Goal: Check status

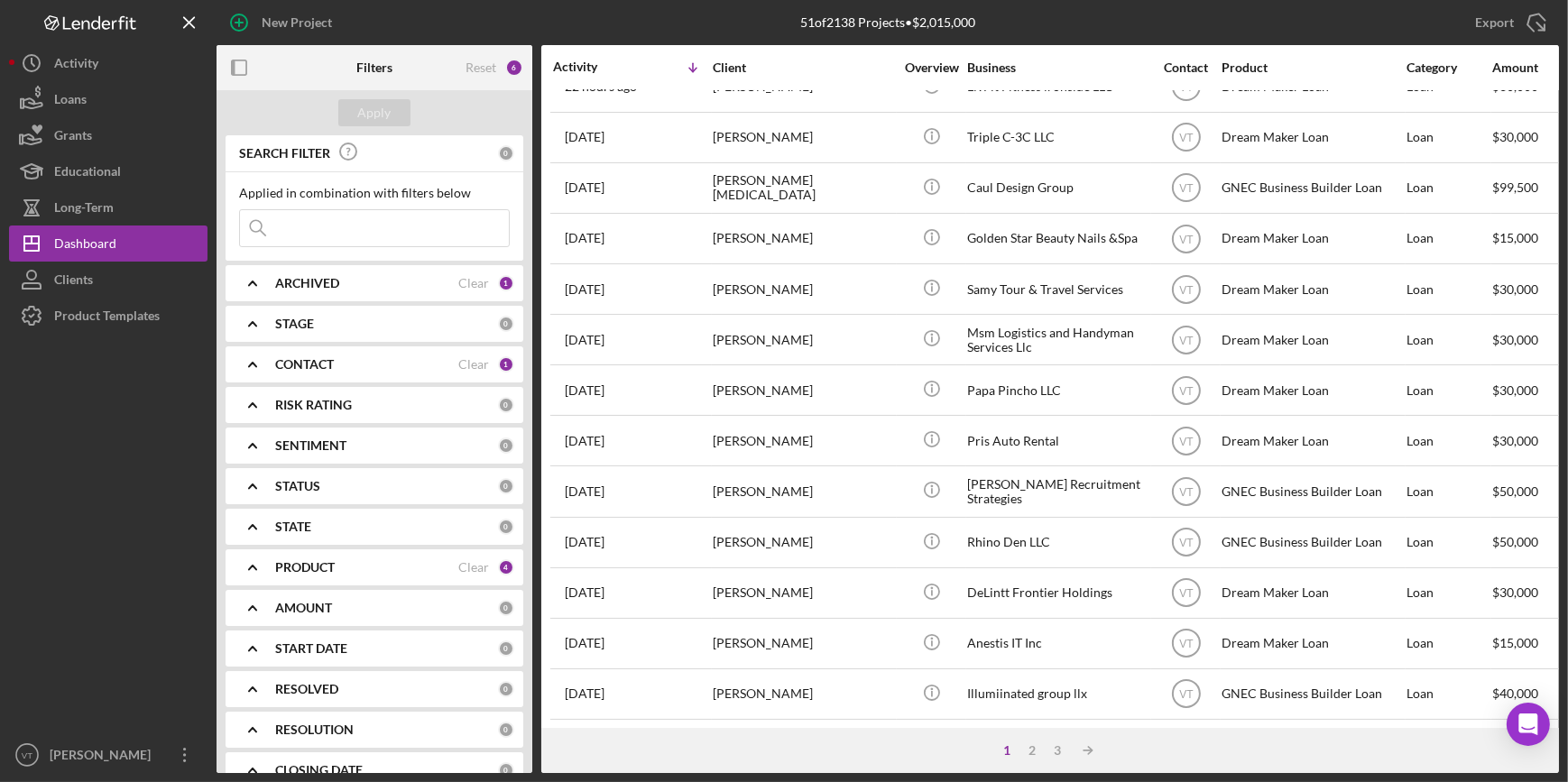
scroll to position [652, 0]
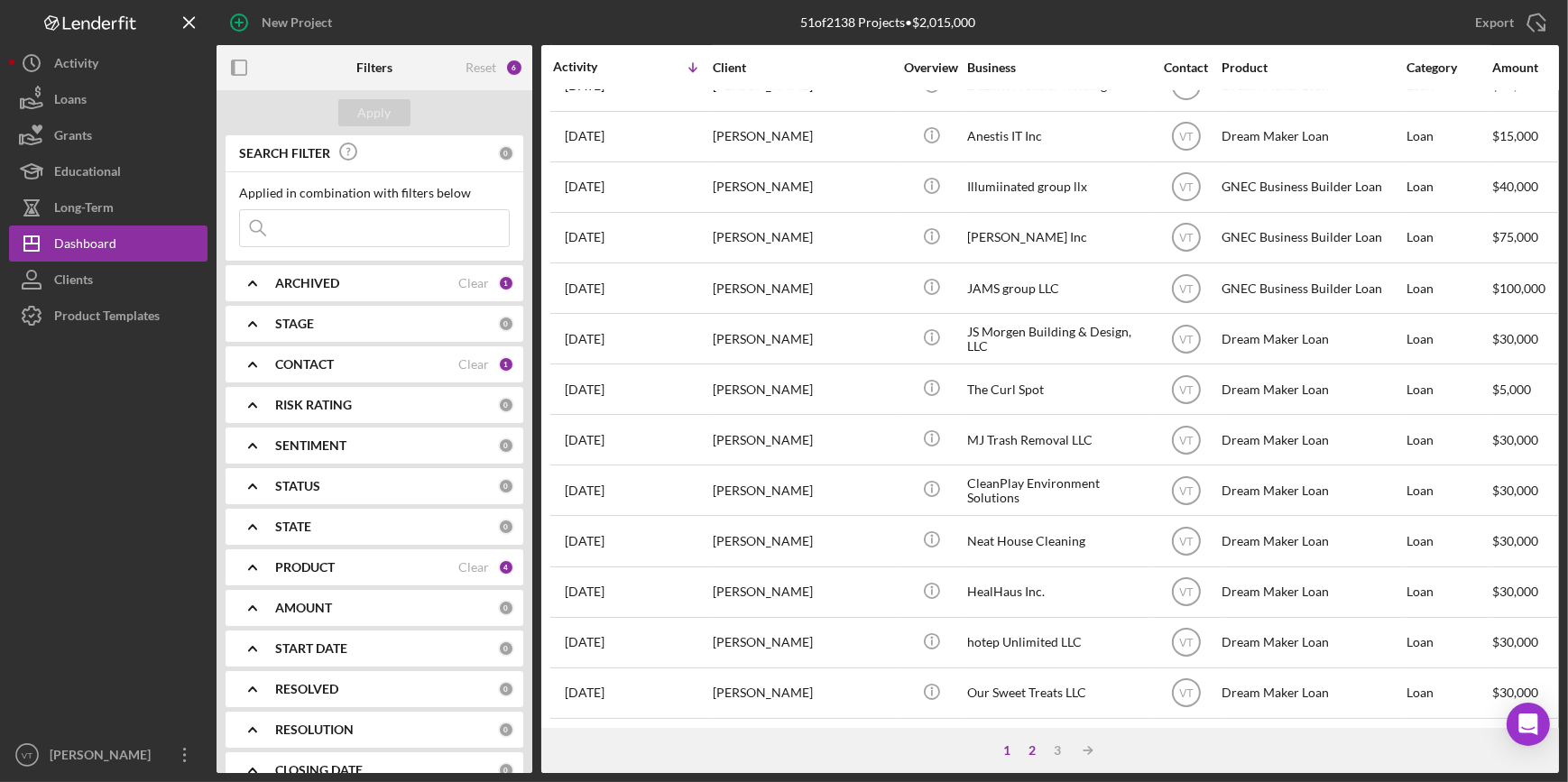
click at [1031, 747] on div "2" at bounding box center [1031, 750] width 25 height 14
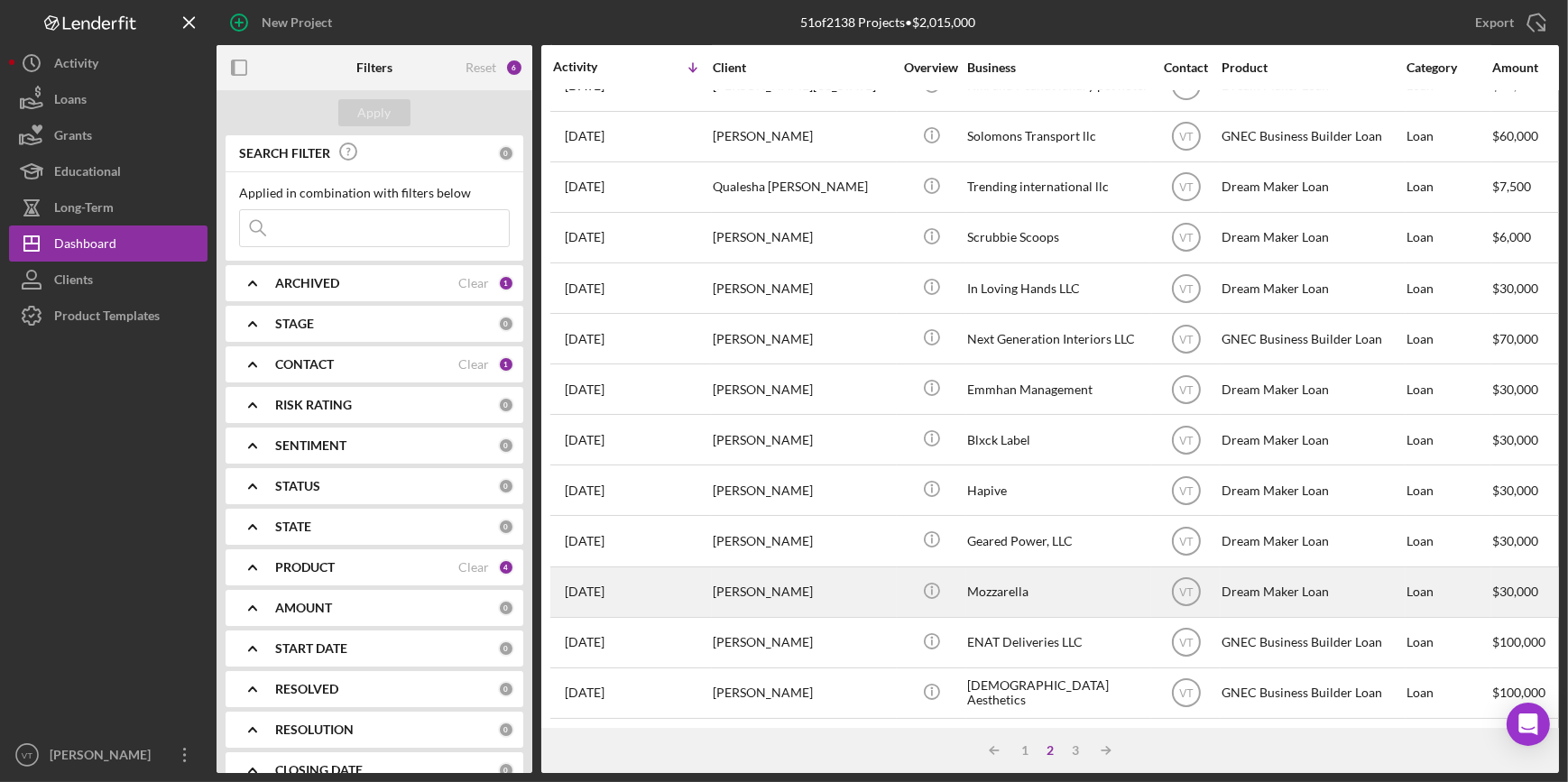
click at [863, 581] on div "[PERSON_NAME]" at bounding box center [802, 592] width 180 height 48
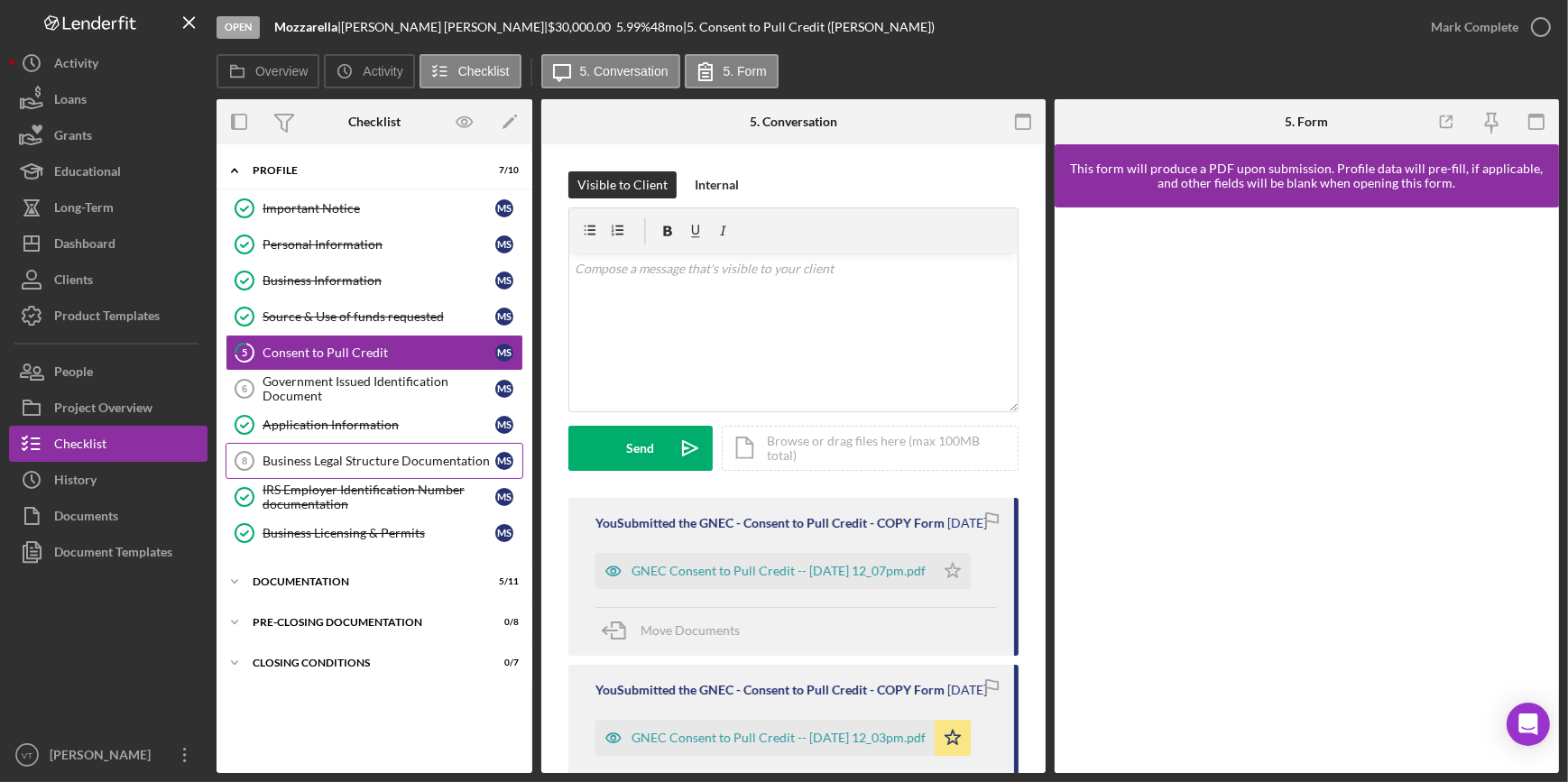
click at [328, 461] on div "Business Legal Structure Documentation" at bounding box center [379, 460] width 233 height 14
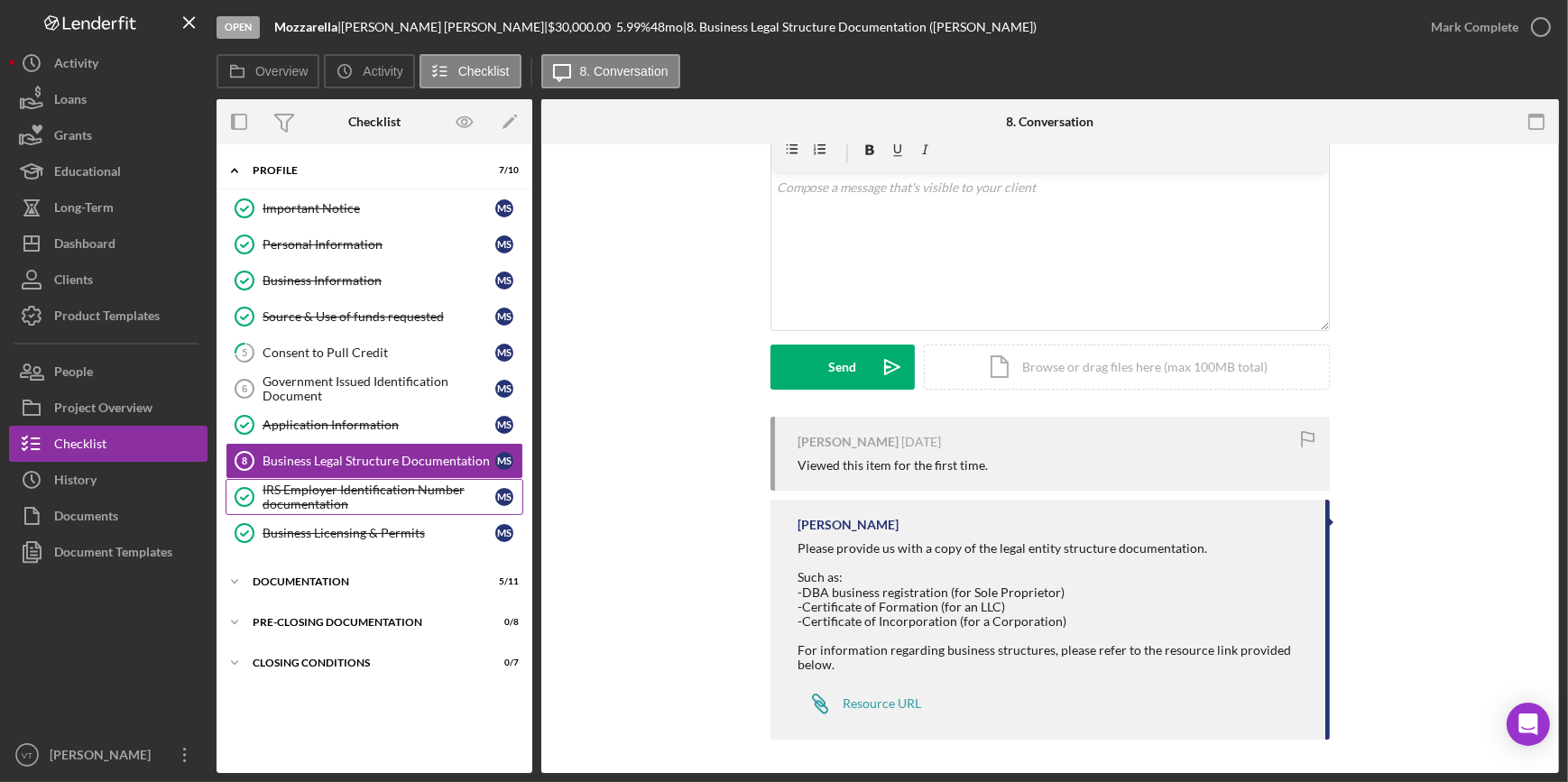
scroll to position [83, 0]
click at [327, 497] on div "IRS Employer Identification Number documentation" at bounding box center [379, 497] width 233 height 29
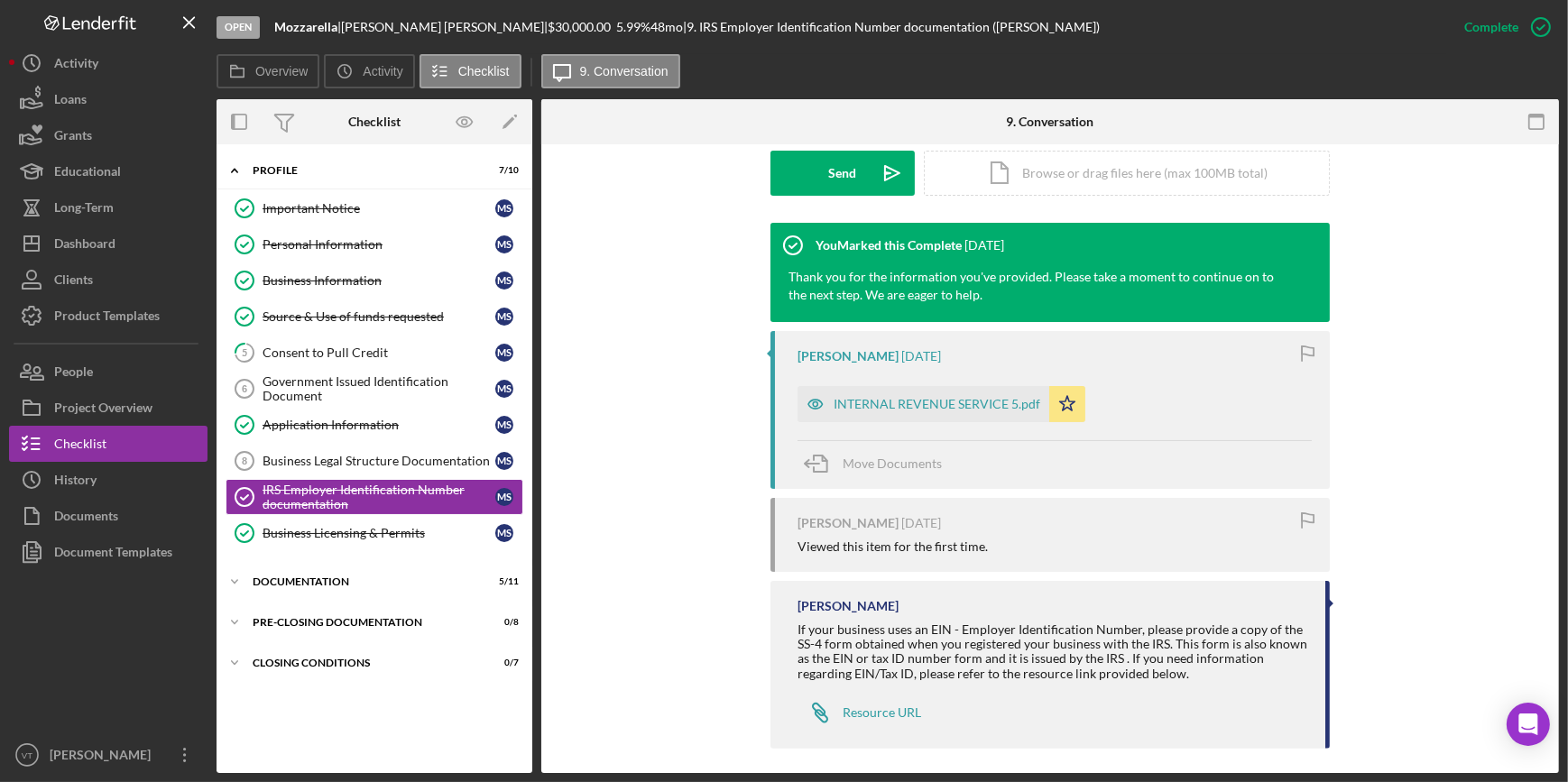
scroll to position [534, 0]
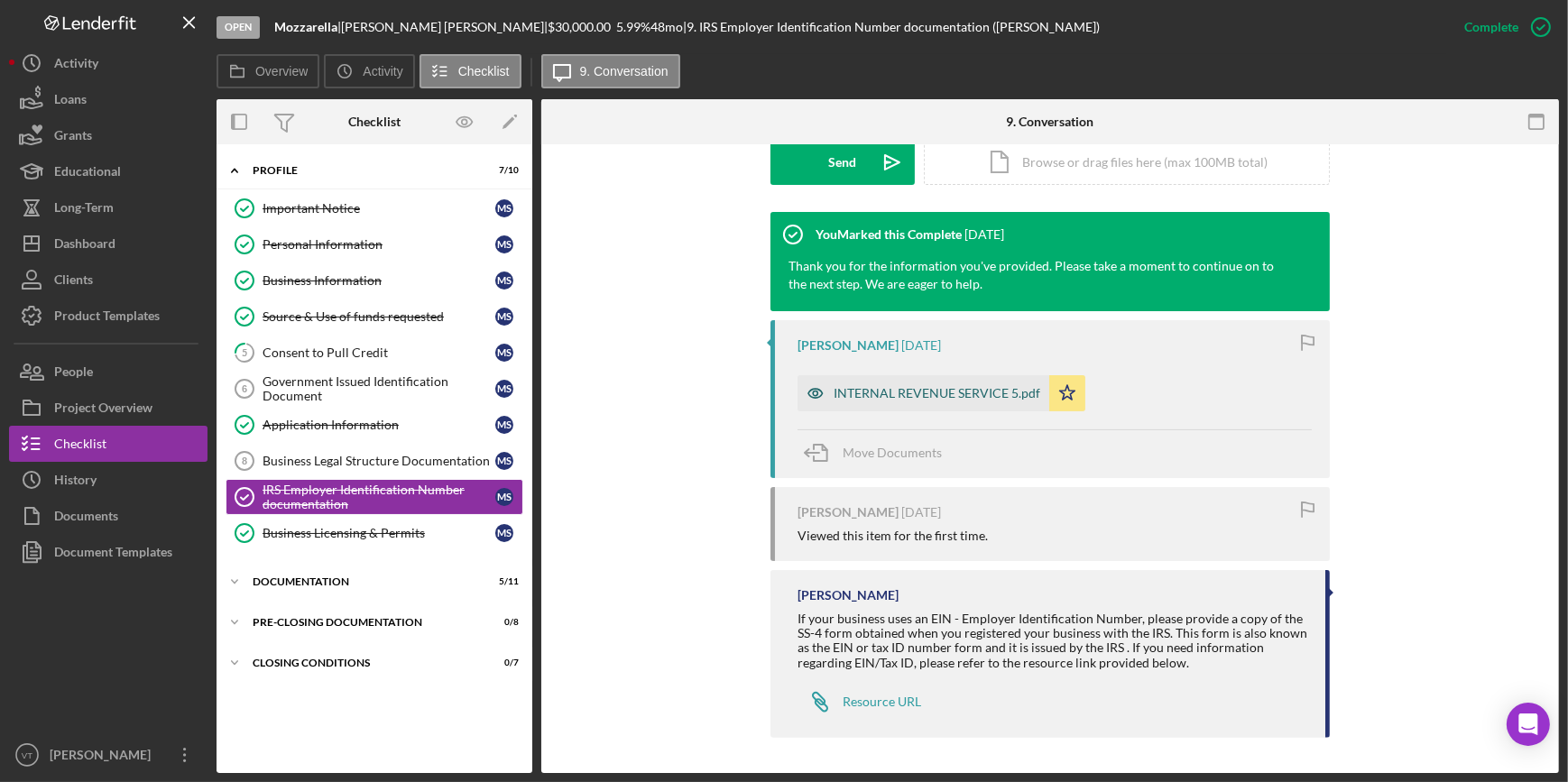
click at [850, 393] on div "INTERNAL REVENUE SERVICE 5.pdf" at bounding box center [936, 392] width 206 height 14
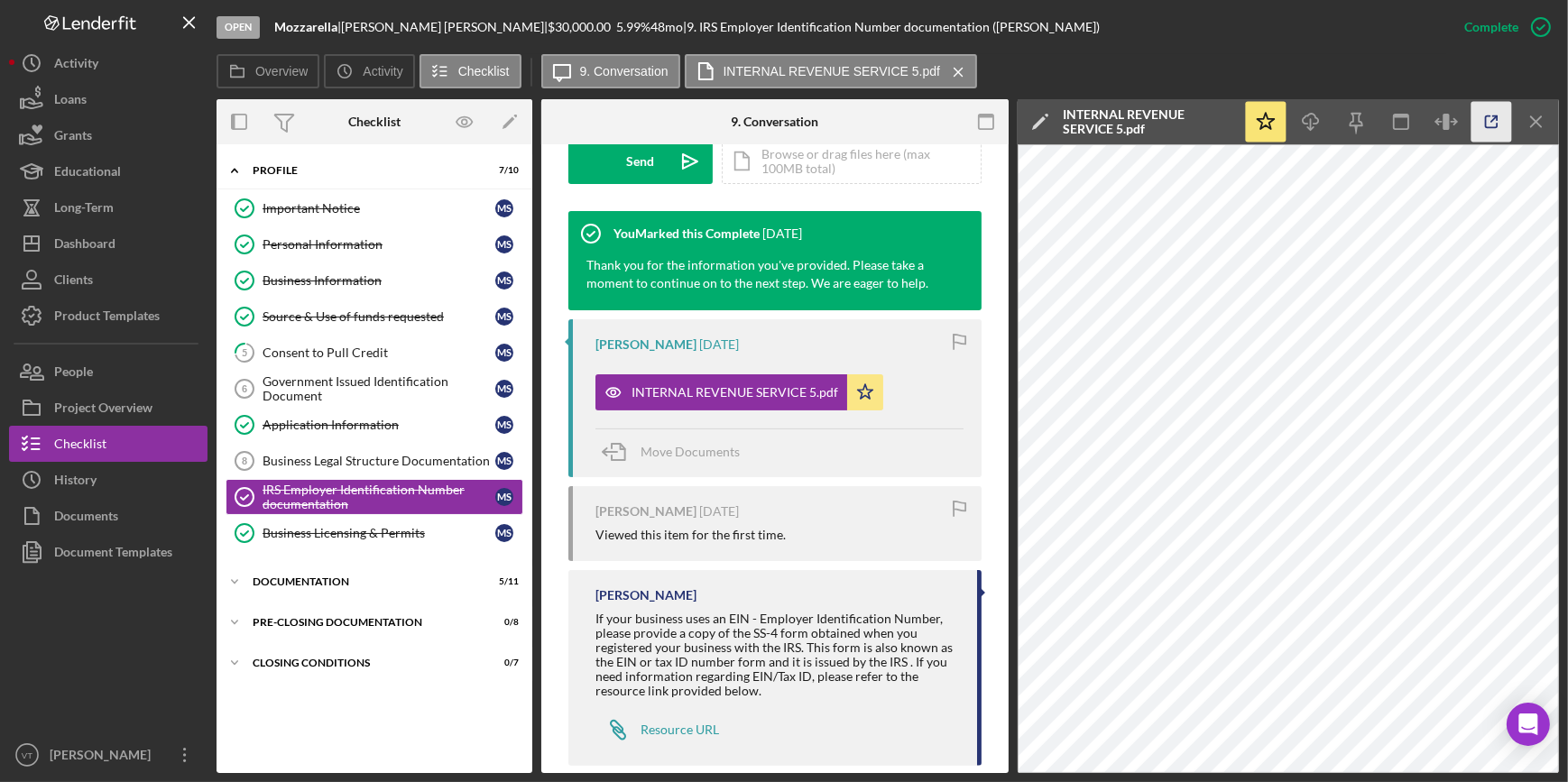
click at [1479, 123] on icon "button" at bounding box center [1491, 122] width 40 height 40
